Goal: Check status

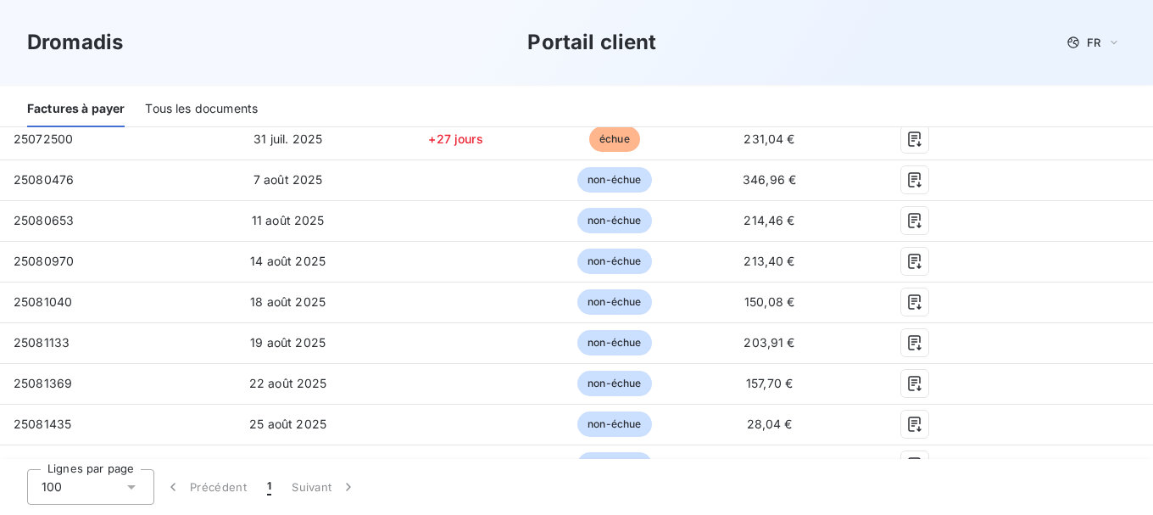
scroll to position [442, 0]
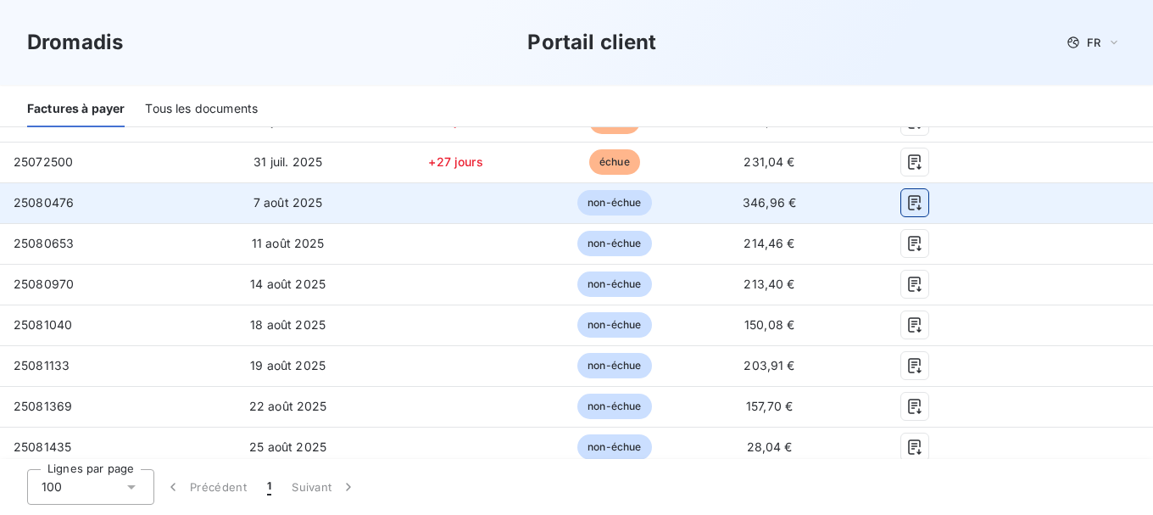
click at [906, 210] on icon "button" at bounding box center [914, 202] width 17 height 17
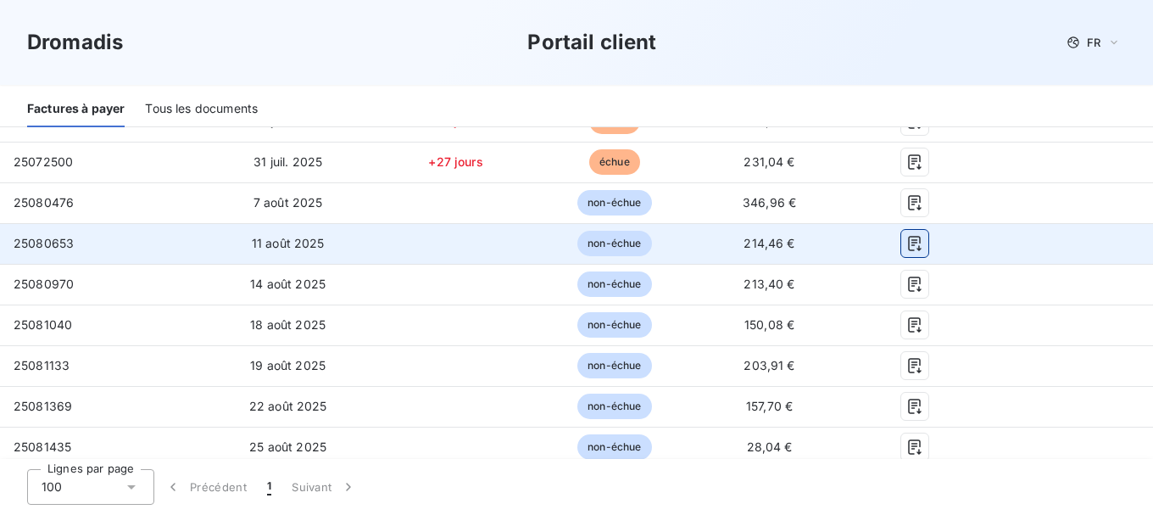
click at [910, 245] on icon "button" at bounding box center [914, 243] width 17 height 17
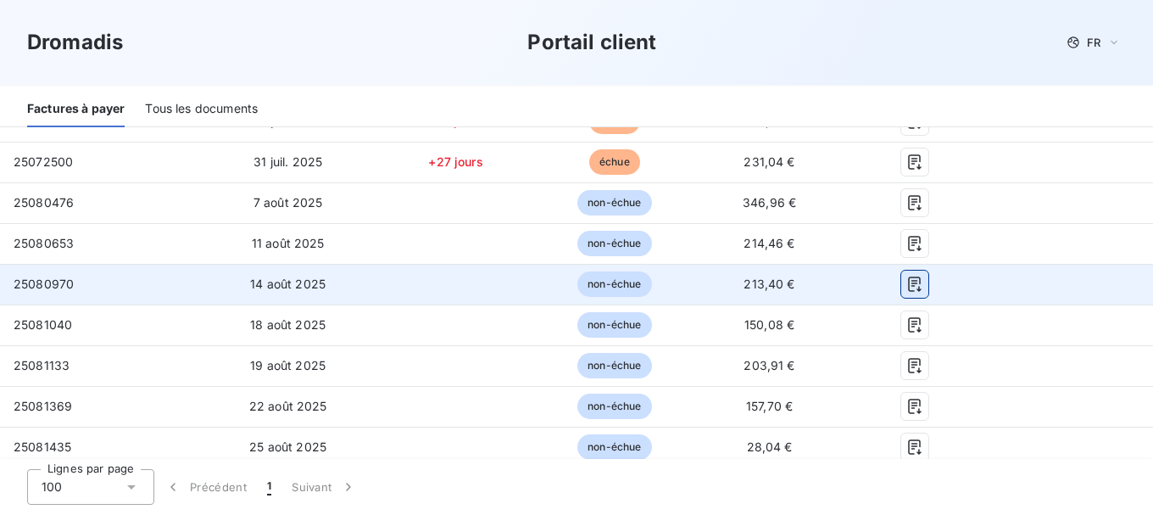
click at [906, 288] on icon "button" at bounding box center [914, 283] width 17 height 17
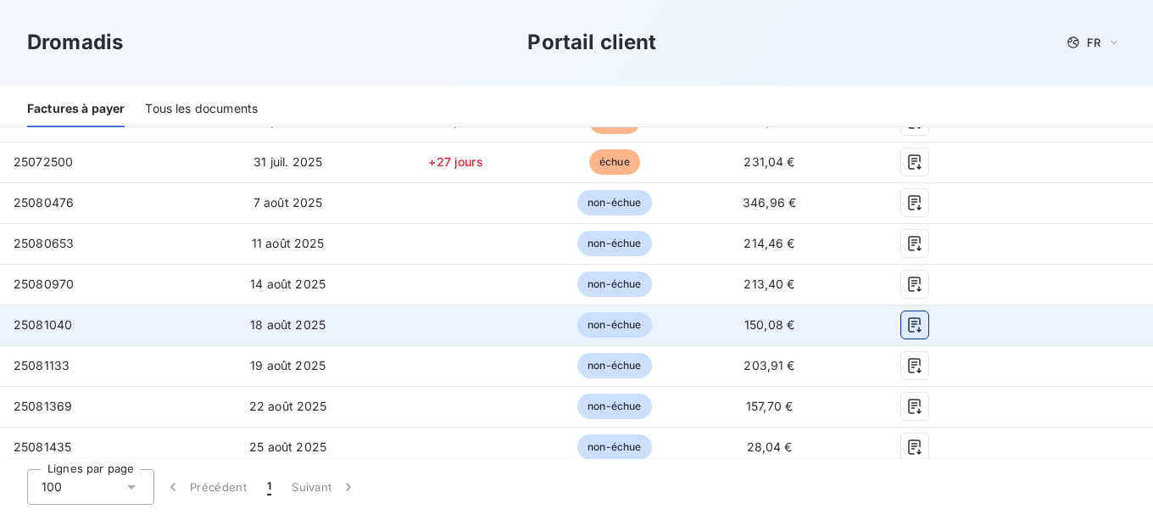
click at [908, 321] on icon "button" at bounding box center [914, 324] width 13 height 15
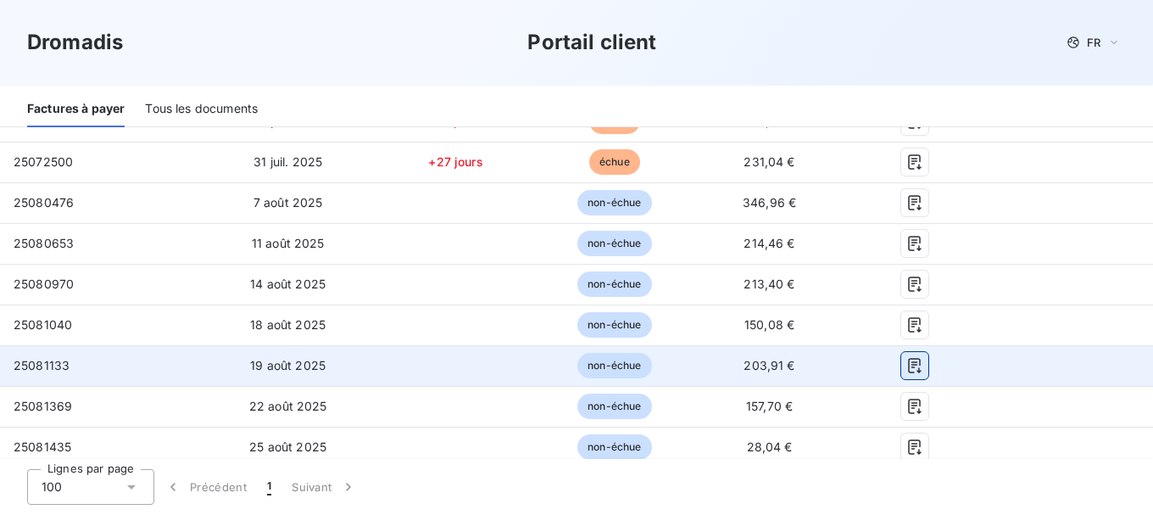
click at [909, 359] on icon "button" at bounding box center [914, 365] width 17 height 17
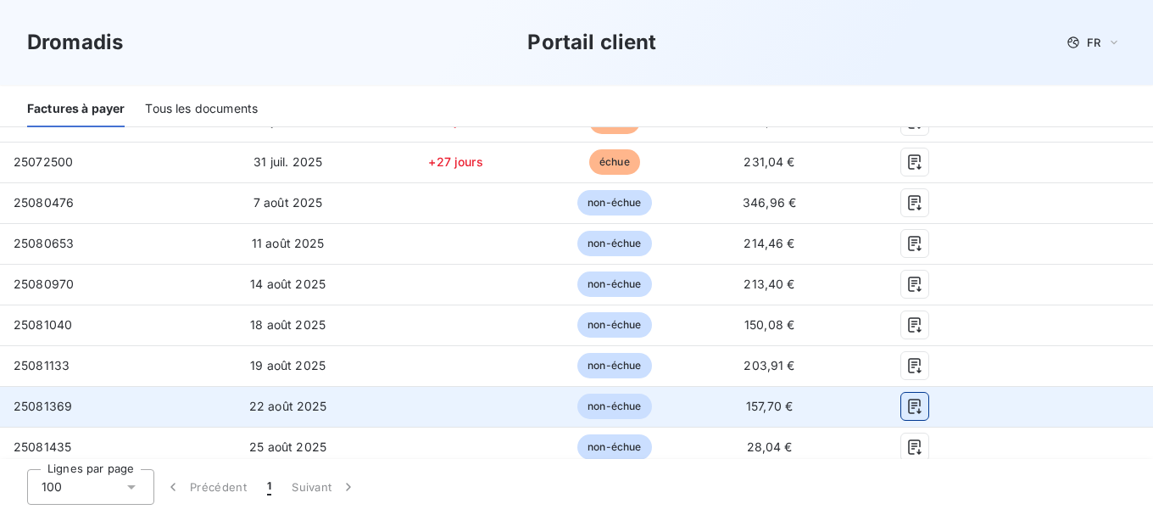
click at [906, 403] on icon "button" at bounding box center [914, 406] width 17 height 17
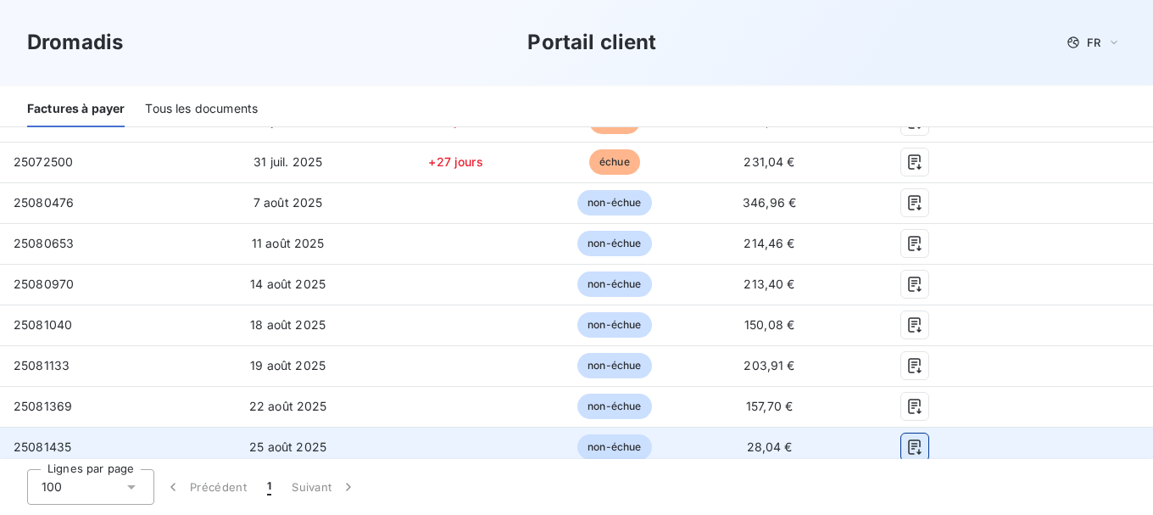
click at [906, 449] on icon "button" at bounding box center [914, 446] width 17 height 17
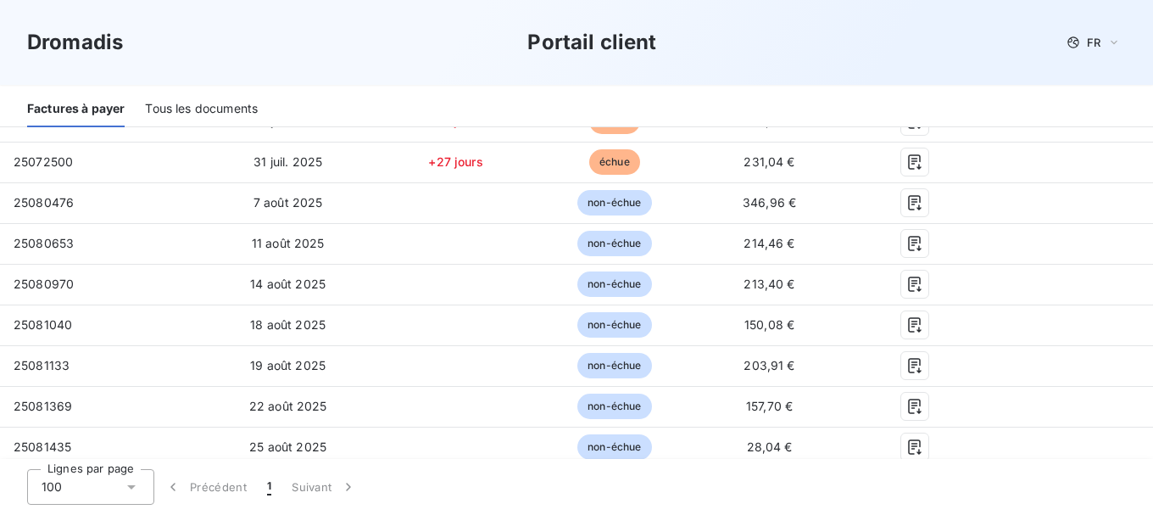
click at [269, 487] on span "1" at bounding box center [269, 486] width 4 height 17
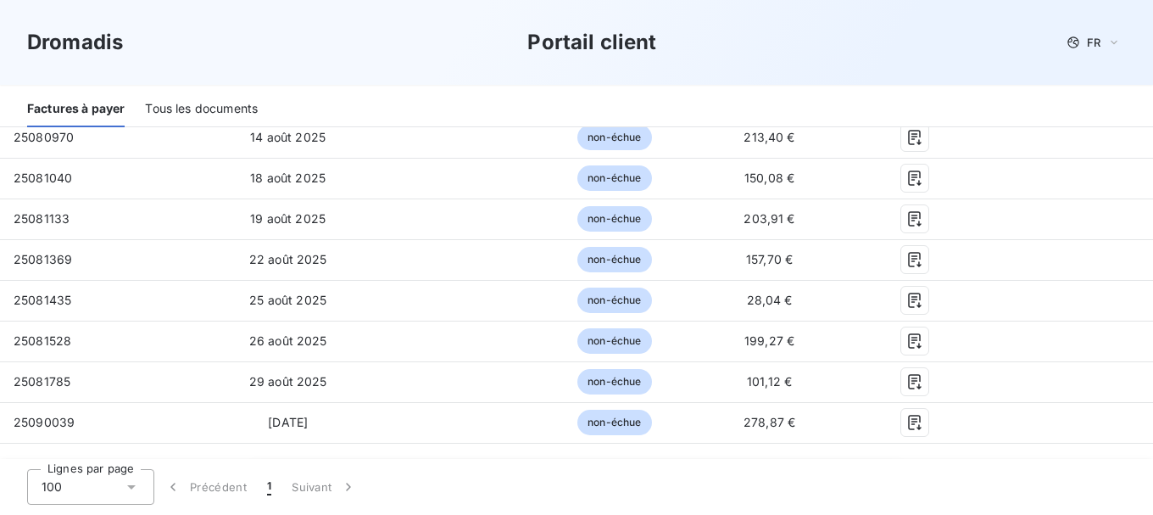
scroll to position [596, 0]
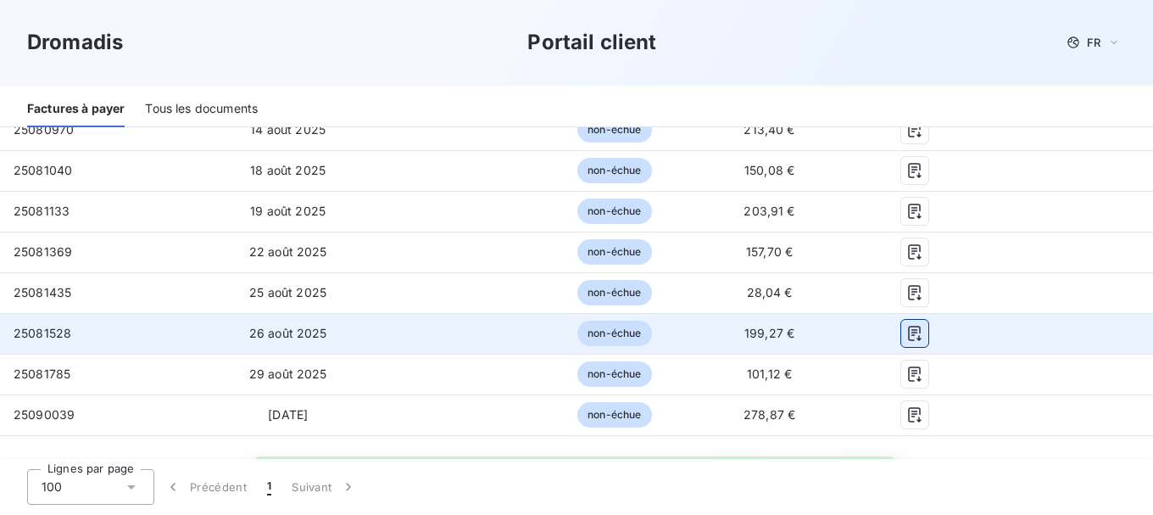
click at [906, 335] on icon "button" at bounding box center [914, 333] width 17 height 17
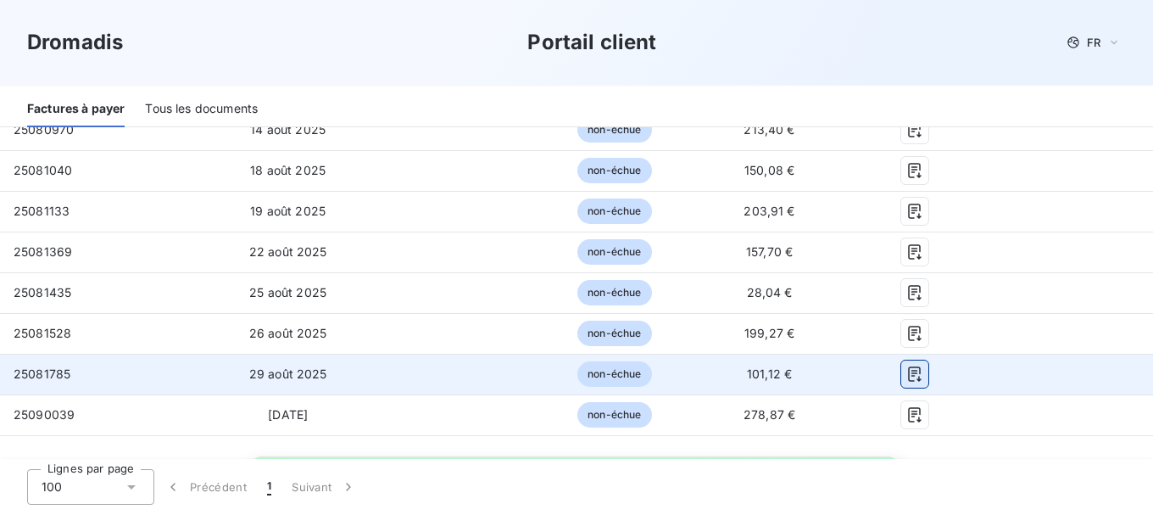
click at [906, 369] on icon "button" at bounding box center [914, 373] width 17 height 17
